Goal: Information Seeking & Learning: Learn about a topic

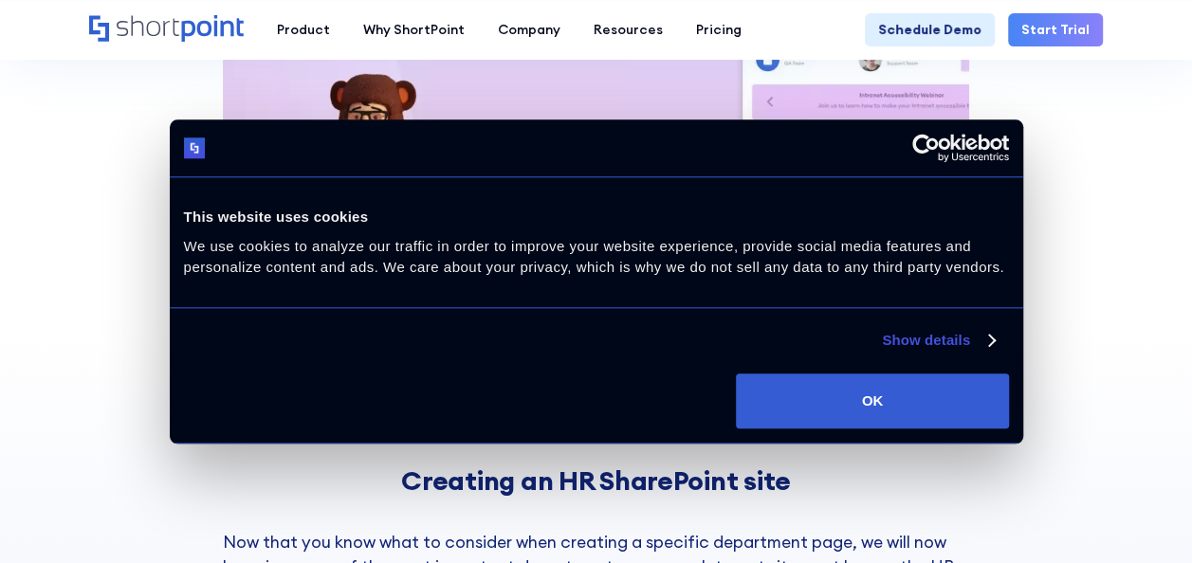
scroll to position [2457, 0]
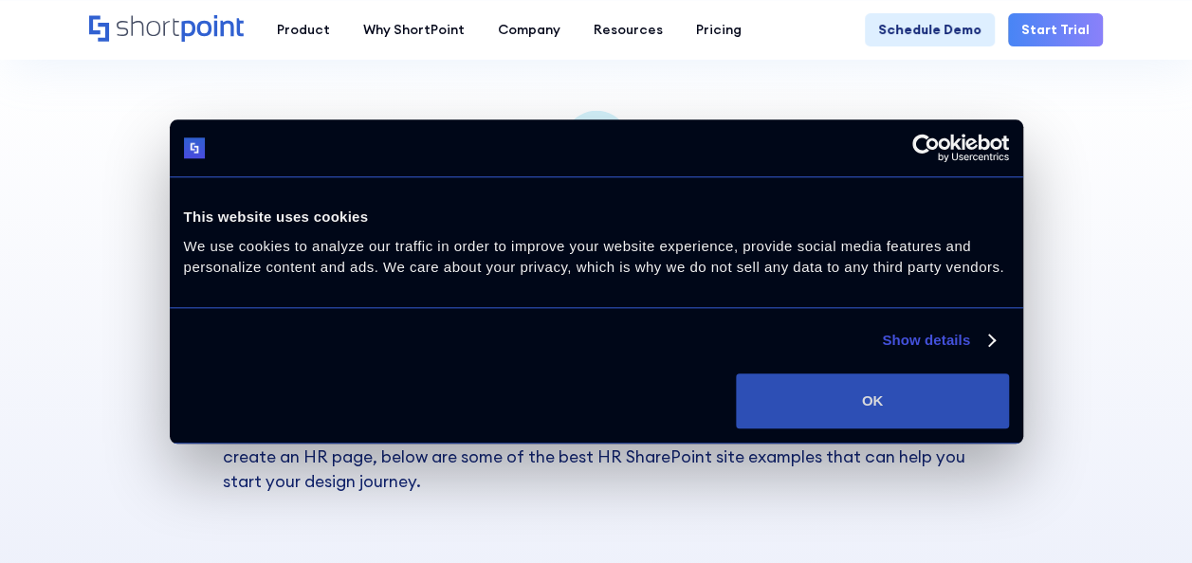
click at [827, 381] on button "OK" at bounding box center [872, 401] width 272 height 55
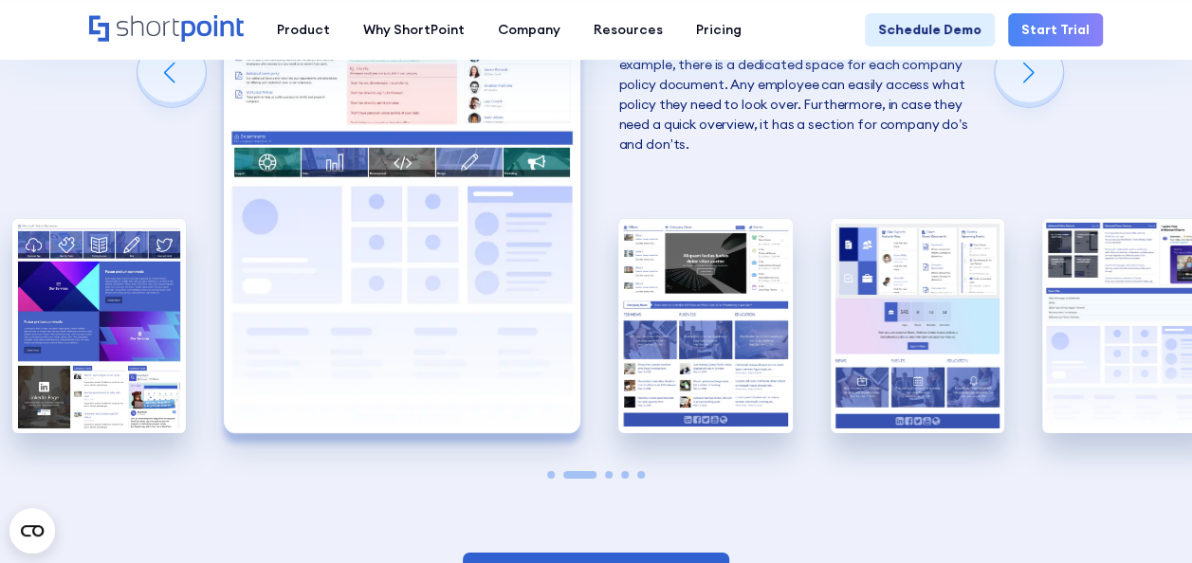
scroll to position [3104, 0]
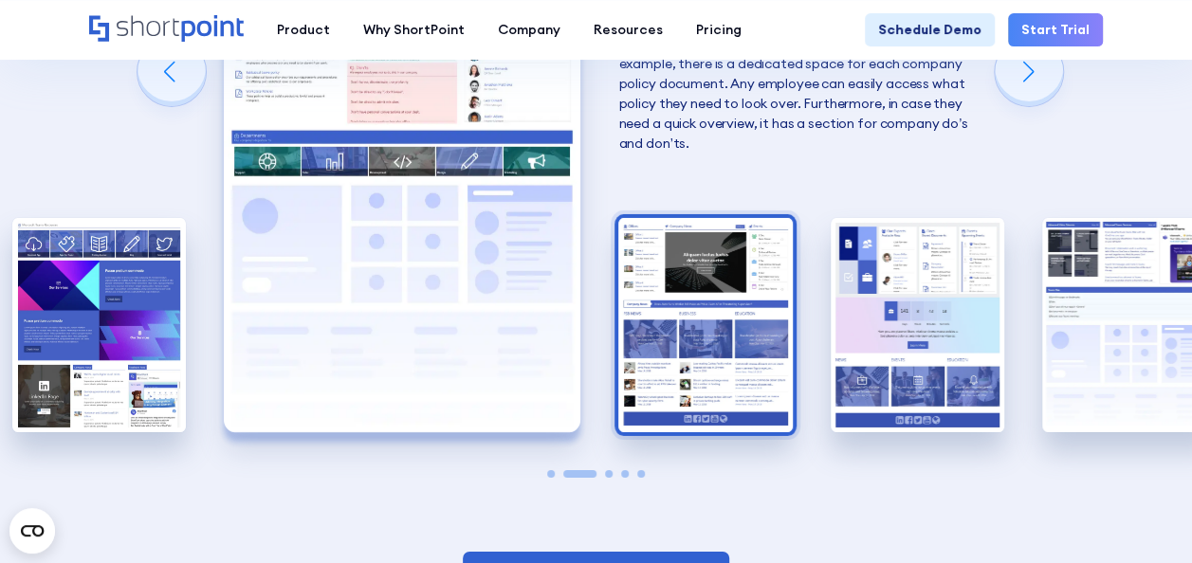
click at [691, 351] on img "3 / 5" at bounding box center [704, 324] width 173 height 213
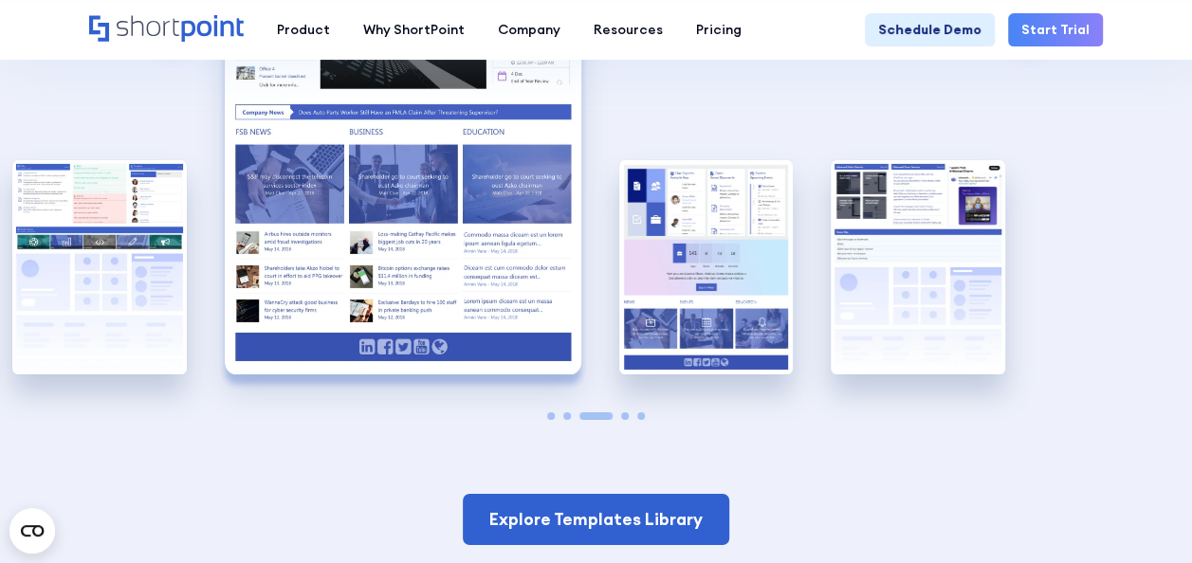
scroll to position [3180, 0]
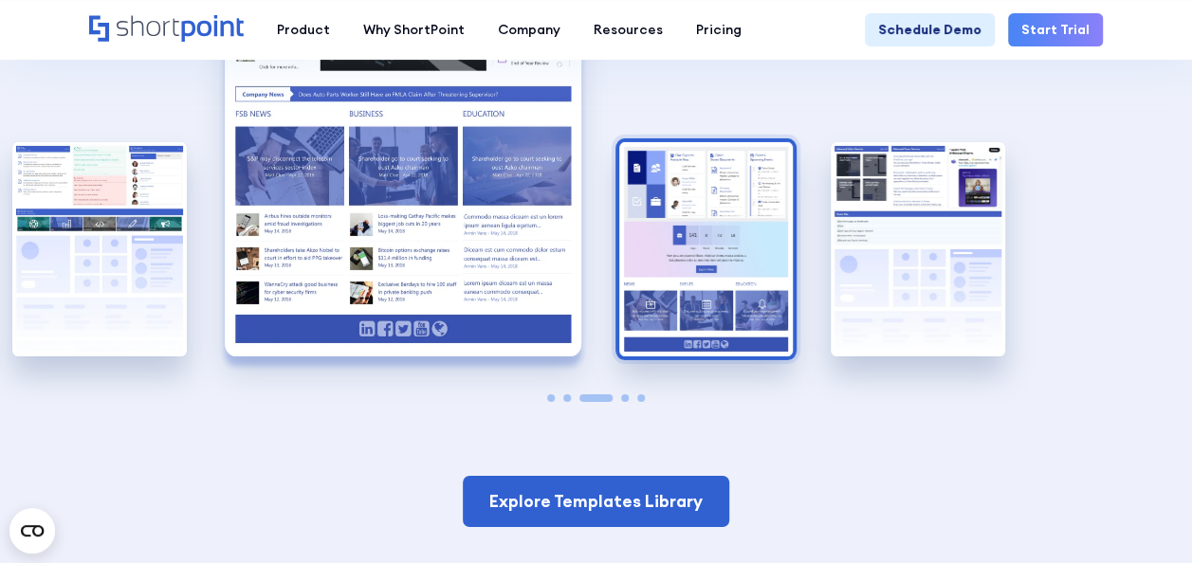
click at [684, 247] on img "4 / 5" at bounding box center [705, 248] width 173 height 213
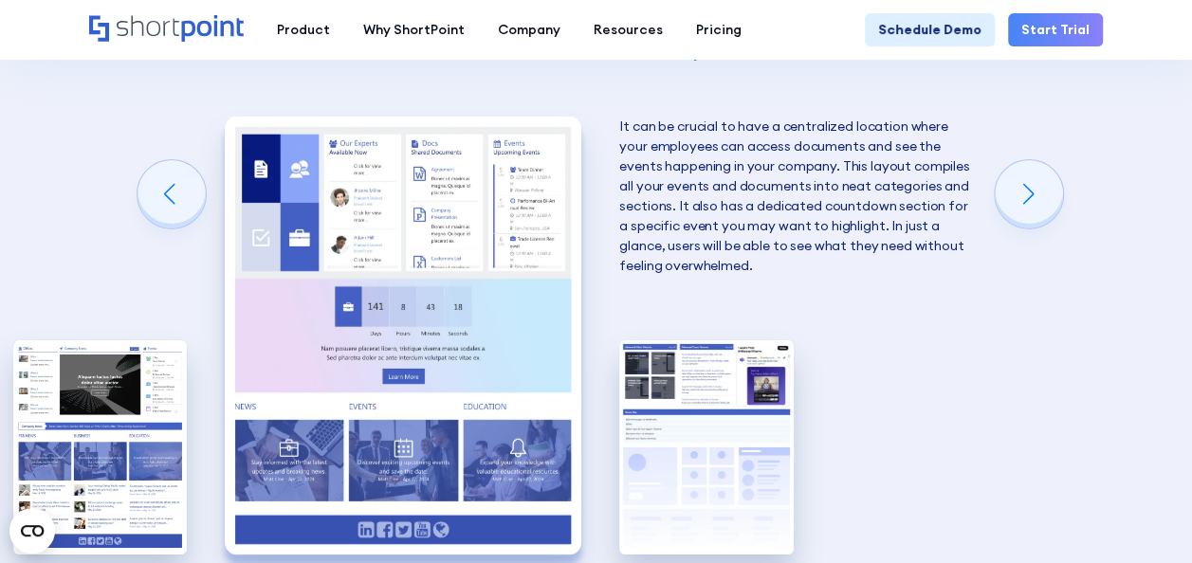
scroll to position [2974, 0]
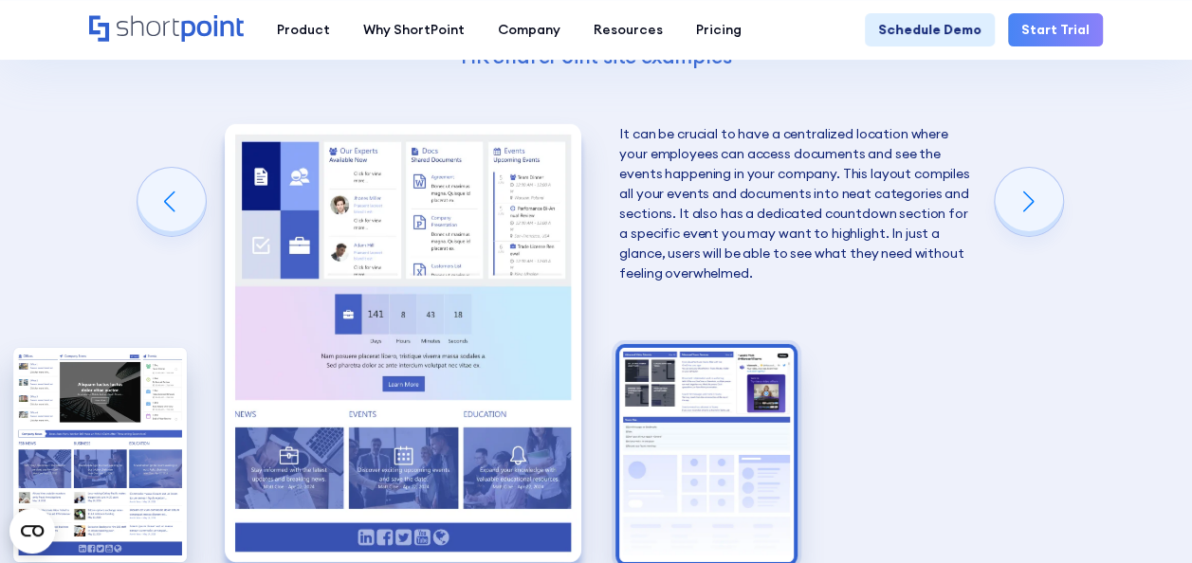
click at [667, 377] on img "5 / 5" at bounding box center [705, 454] width 173 height 213
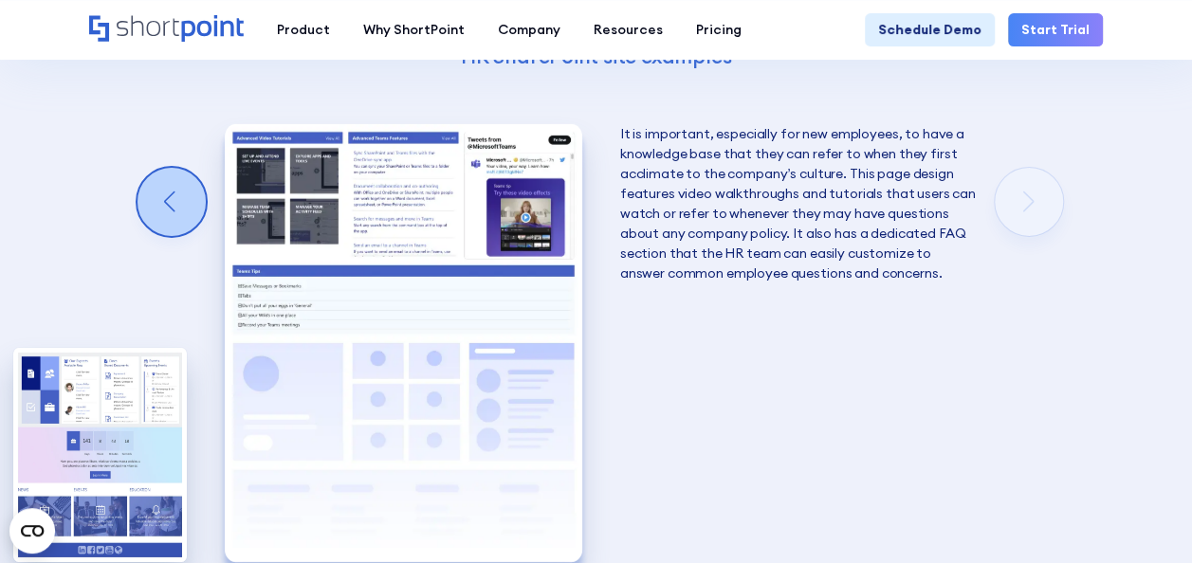
click at [184, 205] on div "Previous slide" at bounding box center [171, 202] width 68 height 68
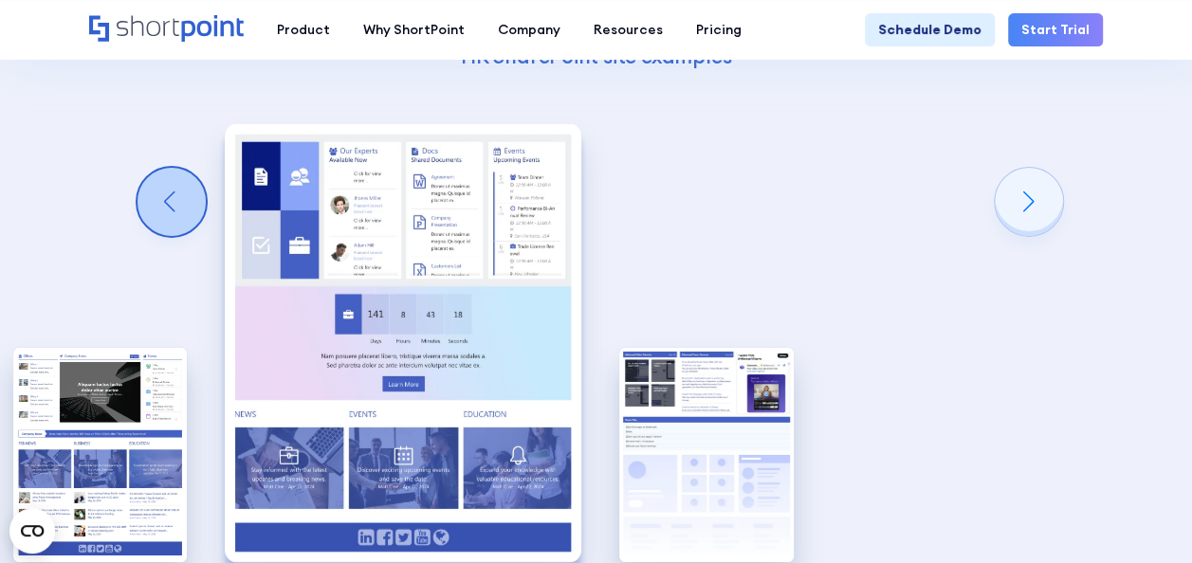
click at [184, 205] on div "Previous slide" at bounding box center [171, 202] width 68 height 68
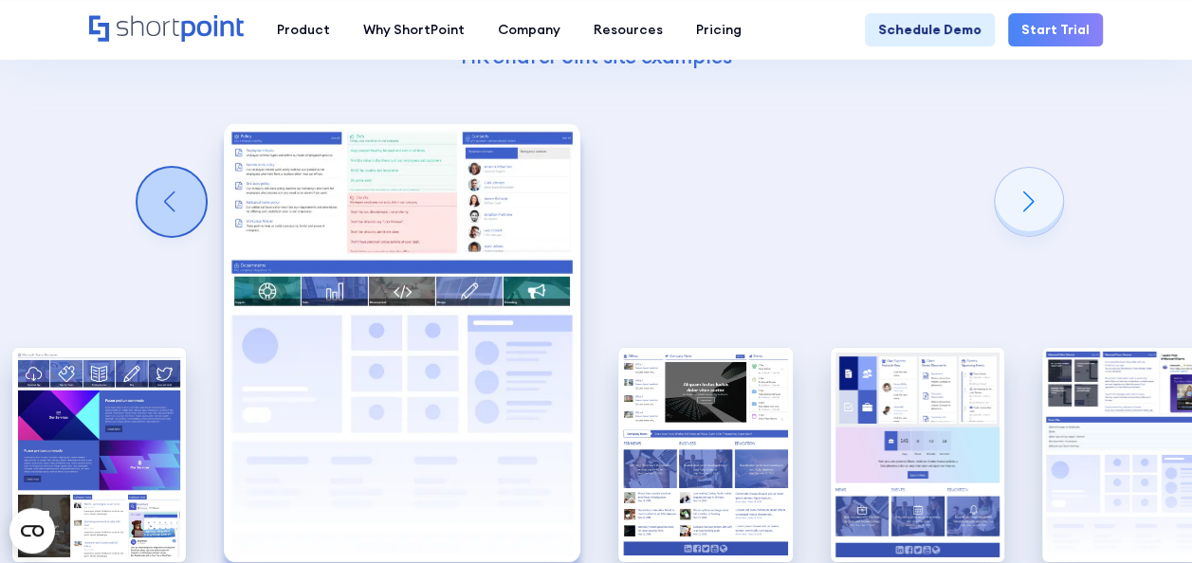
click at [184, 205] on div "Previous slide" at bounding box center [171, 202] width 68 height 68
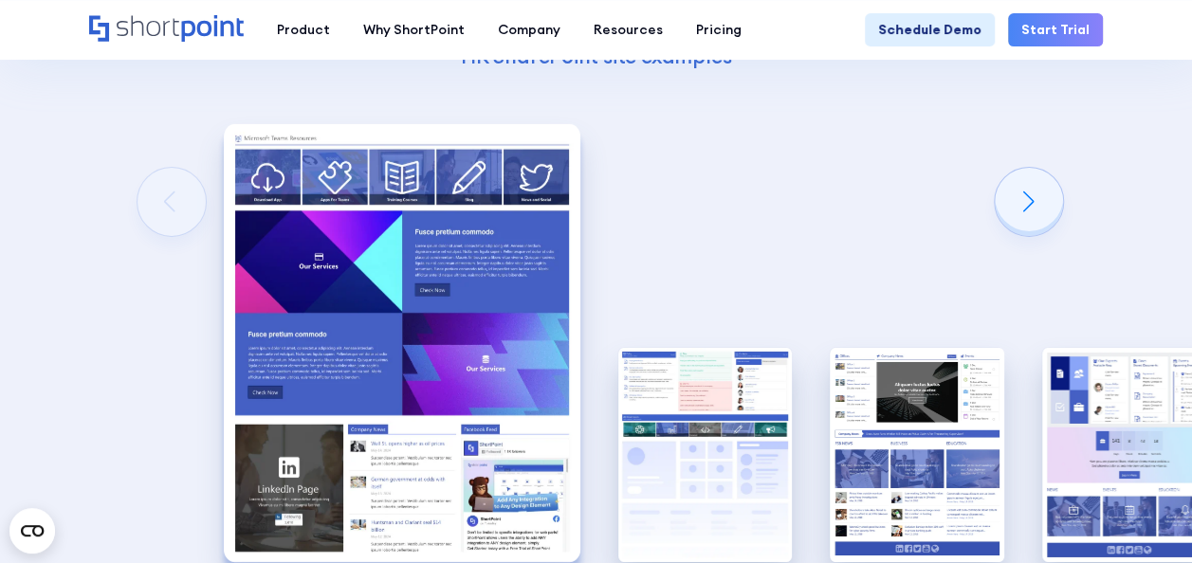
click at [184, 205] on div "Creating an HR SharePoint site Now that you know what to consider when creating…" at bounding box center [596, 163] width 1192 height 1233
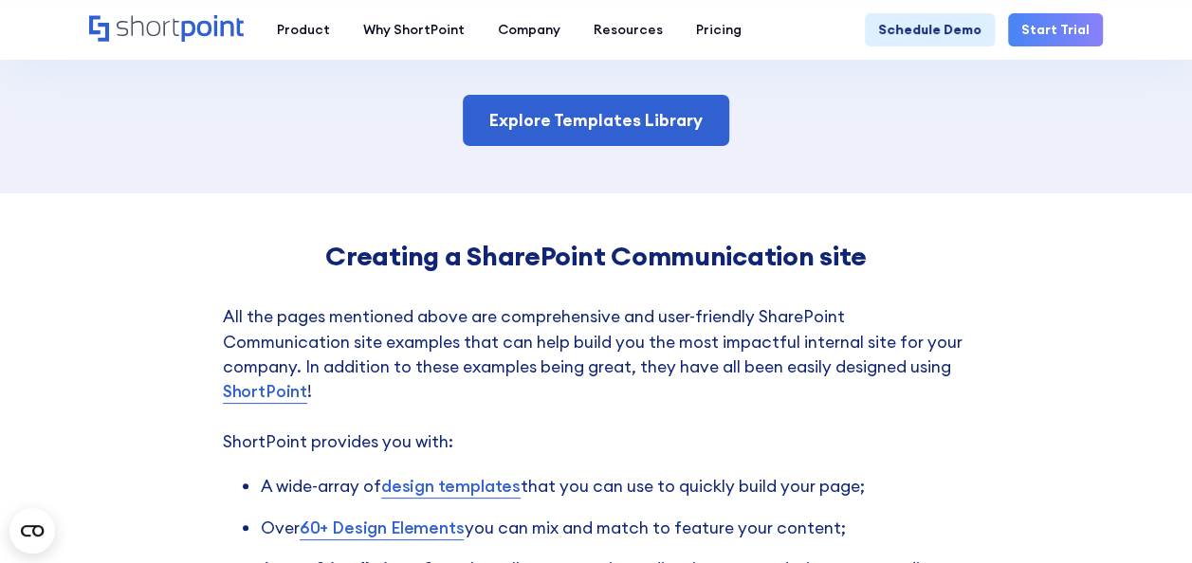
scroll to position [3566, 0]
